Goal: Information Seeking & Learning: Check status

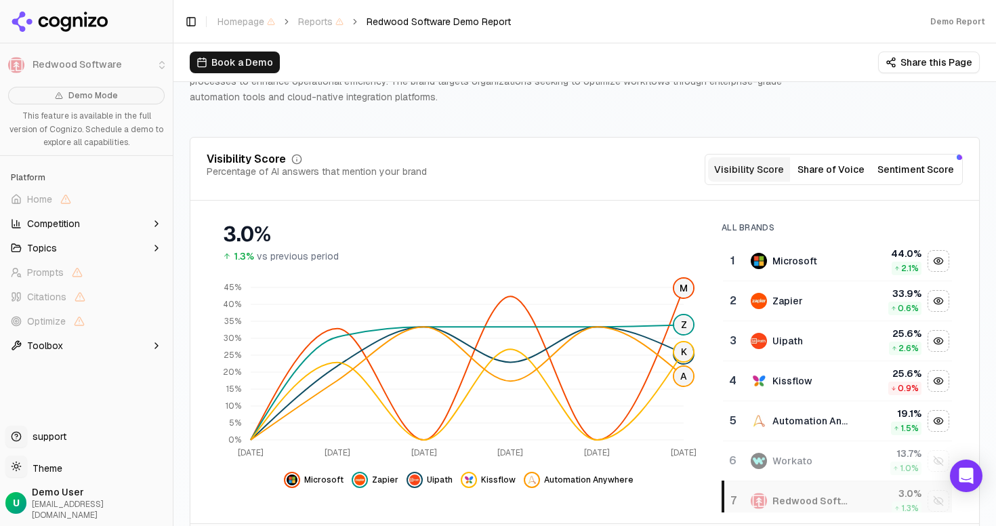
scroll to position [119, 0]
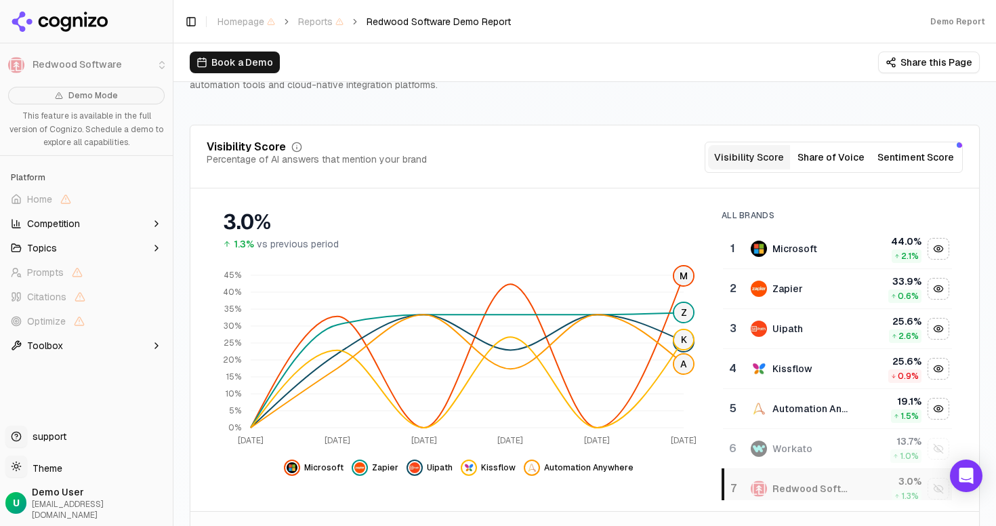
click at [605, 150] on div "Visibility Score Percentage of AI answers that mention your brand Visibility Sc…" at bounding box center [585, 157] width 756 height 31
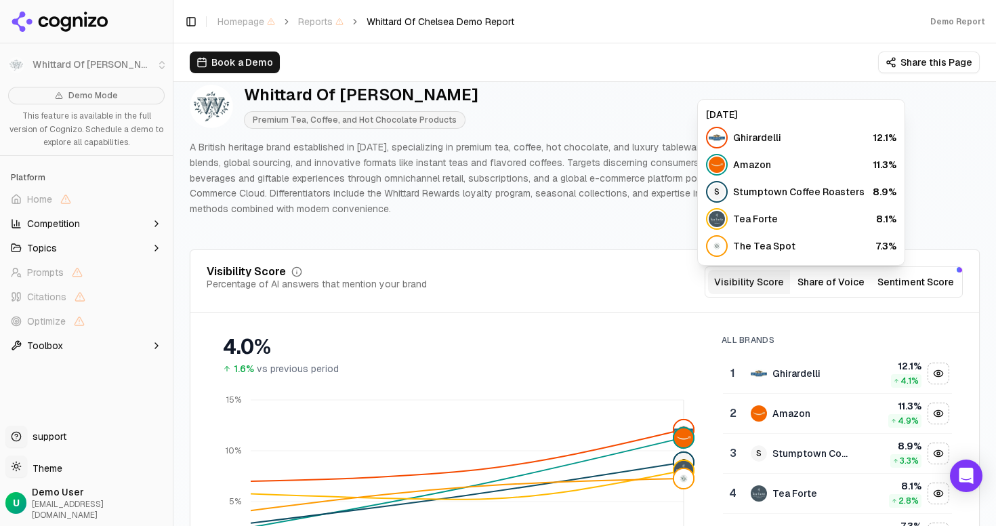
scroll to position [23, 0]
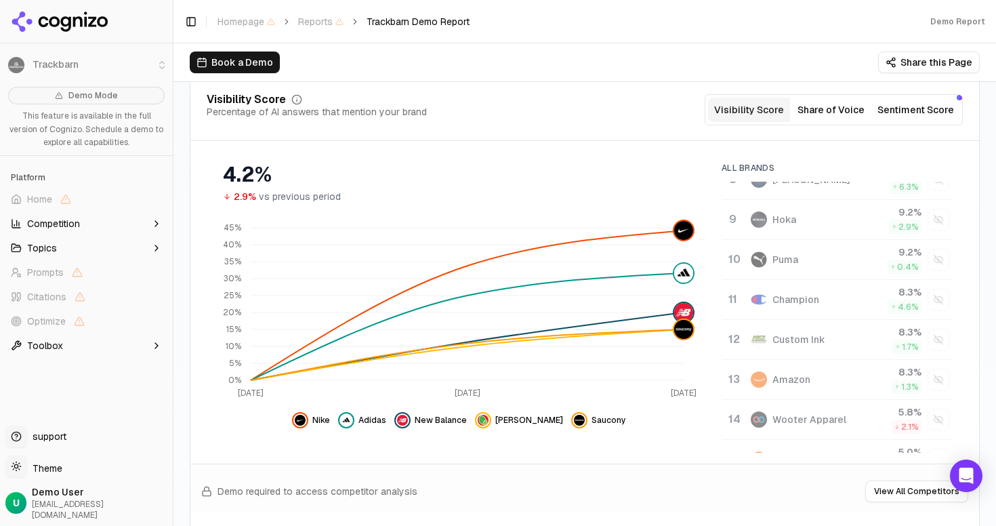
scroll to position [304, 0]
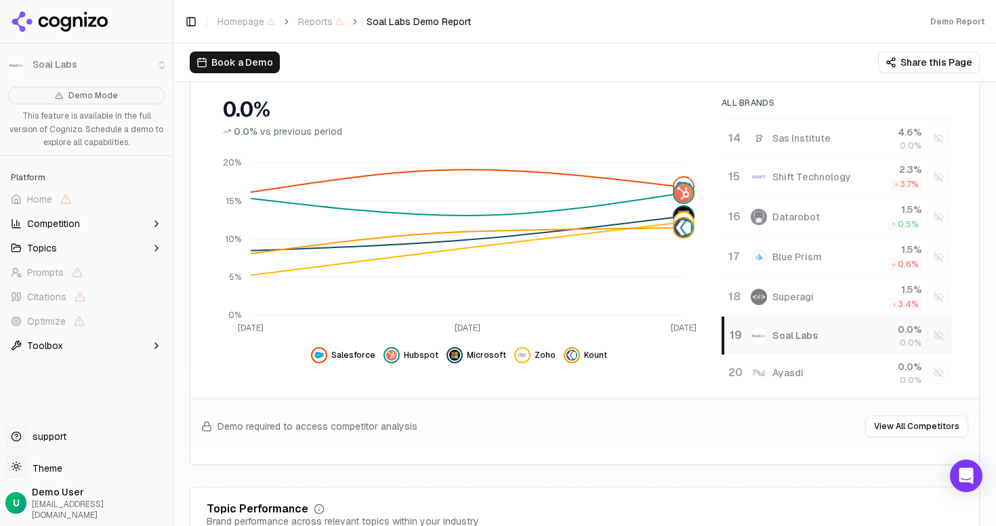
scroll to position [558, 0]
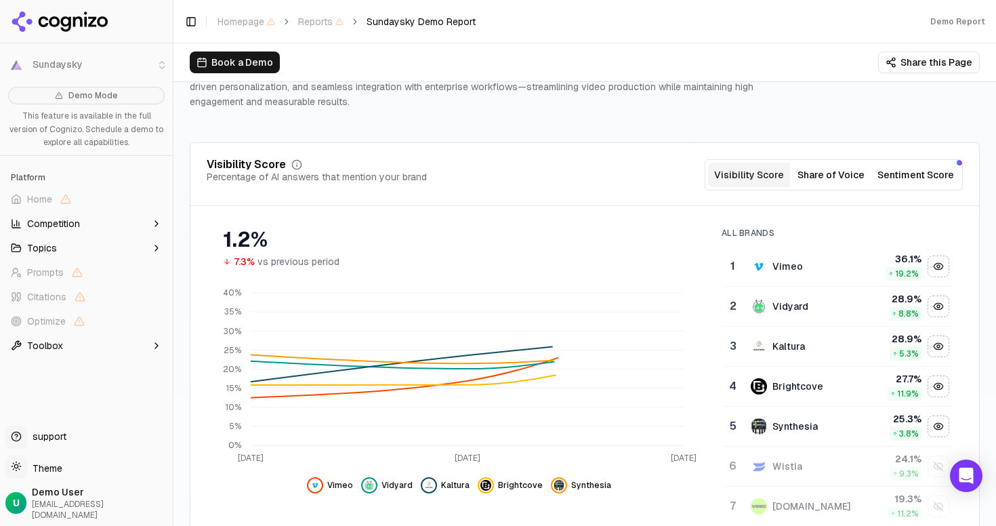
scroll to position [120, 0]
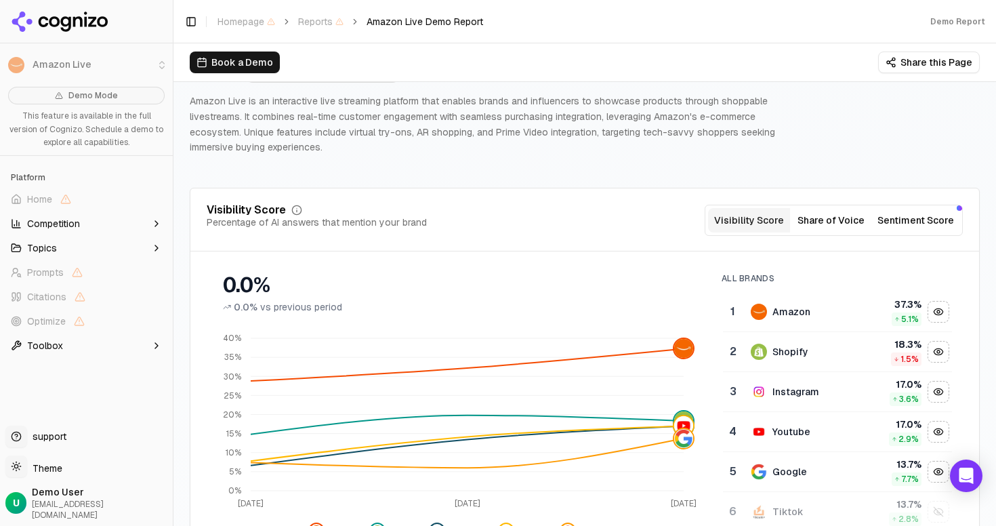
scroll to position [36, 0]
